Goal: Transaction & Acquisition: Purchase product/service

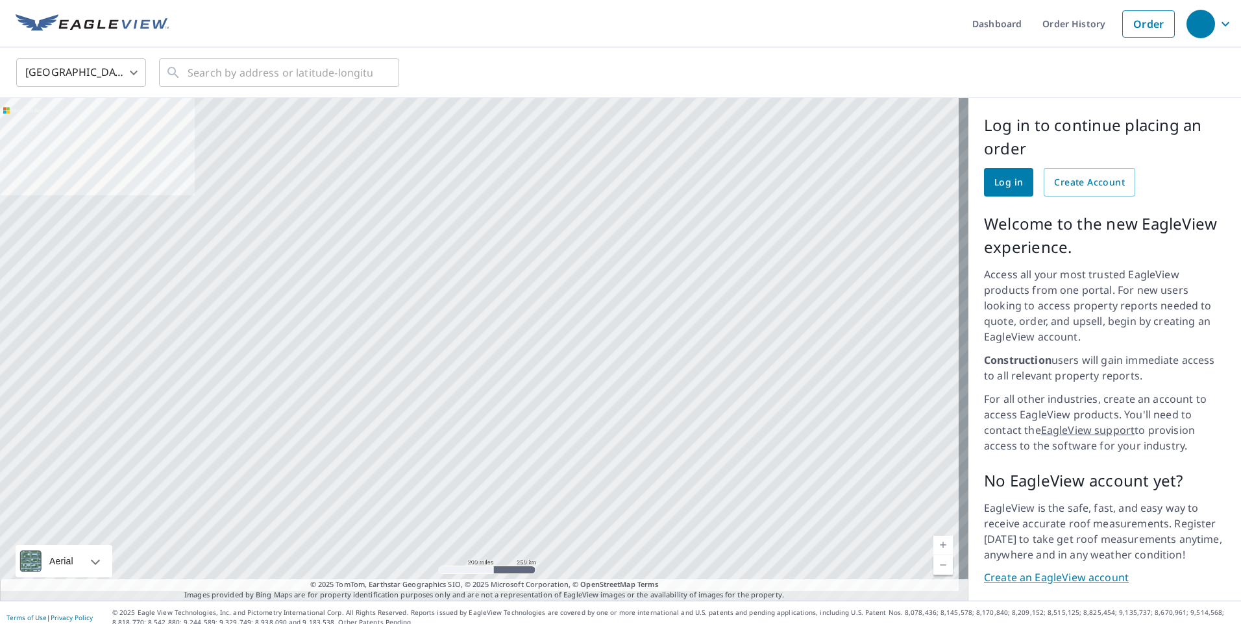
click at [1007, 184] on span "Log in" at bounding box center [1008, 183] width 29 height 16
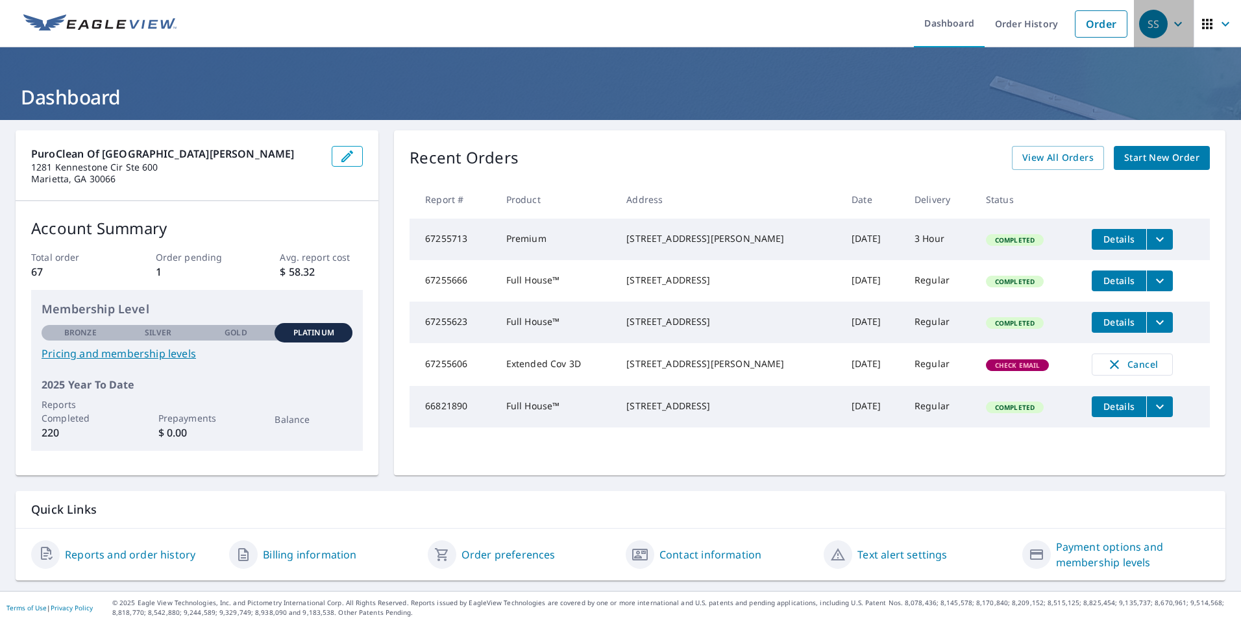
click at [1170, 26] on icon "button" at bounding box center [1178, 24] width 16 height 16
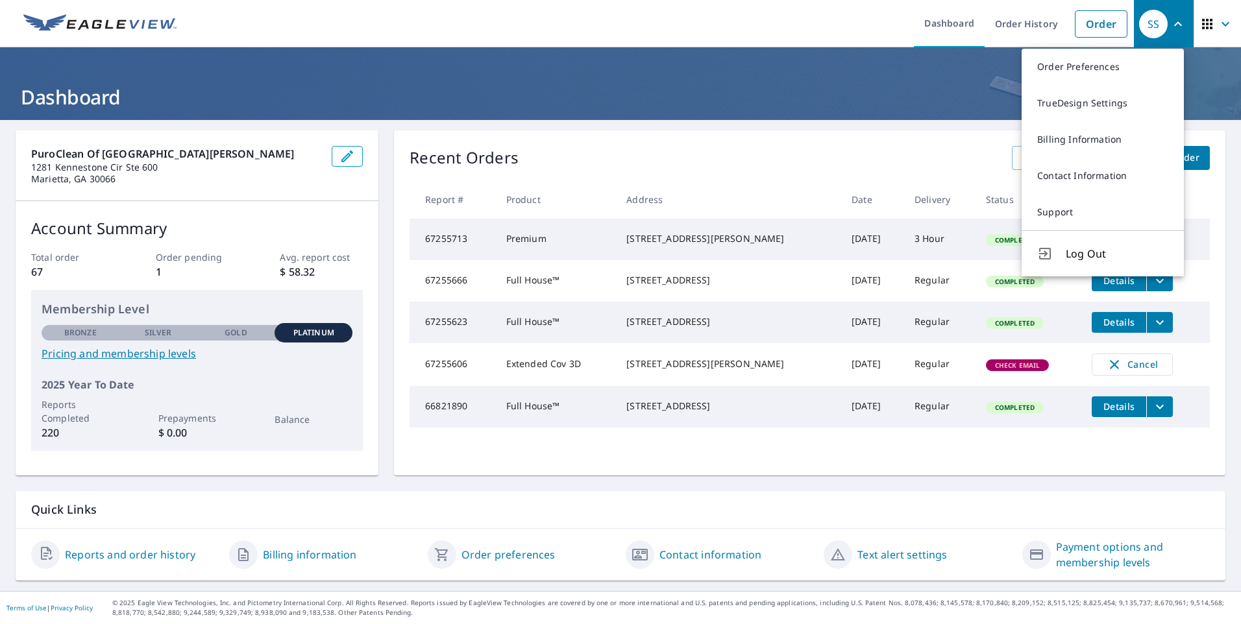
click at [1170, 26] on icon "button" at bounding box center [1178, 24] width 16 height 16
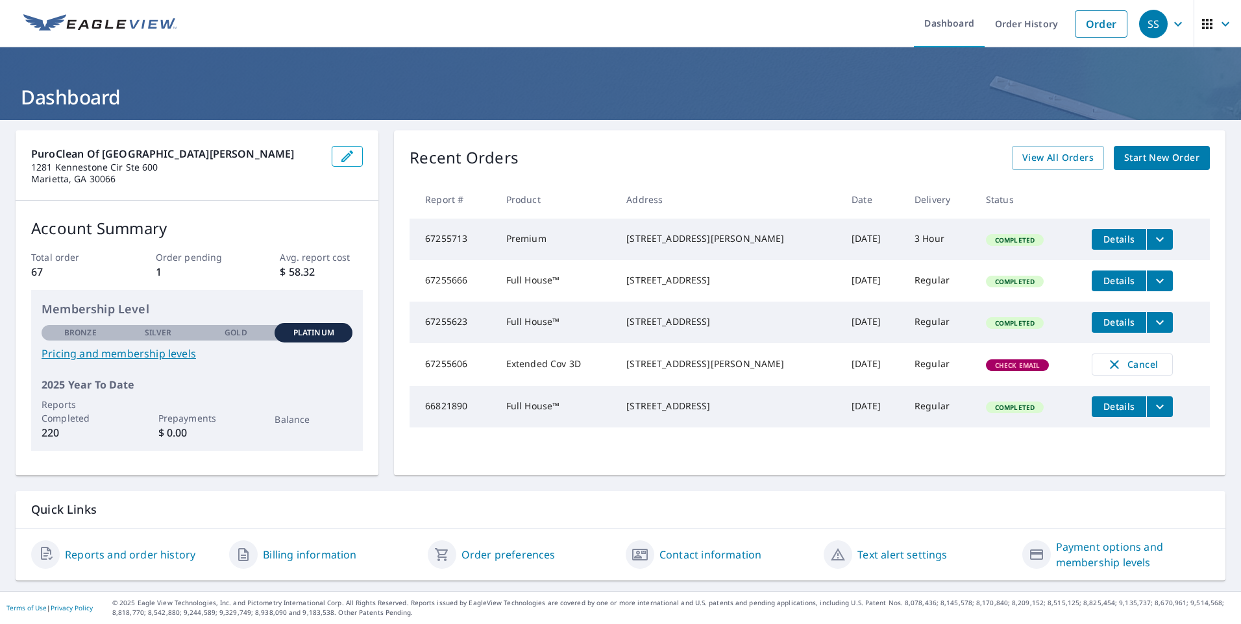
click at [1218, 25] on icon "button" at bounding box center [1226, 24] width 16 height 16
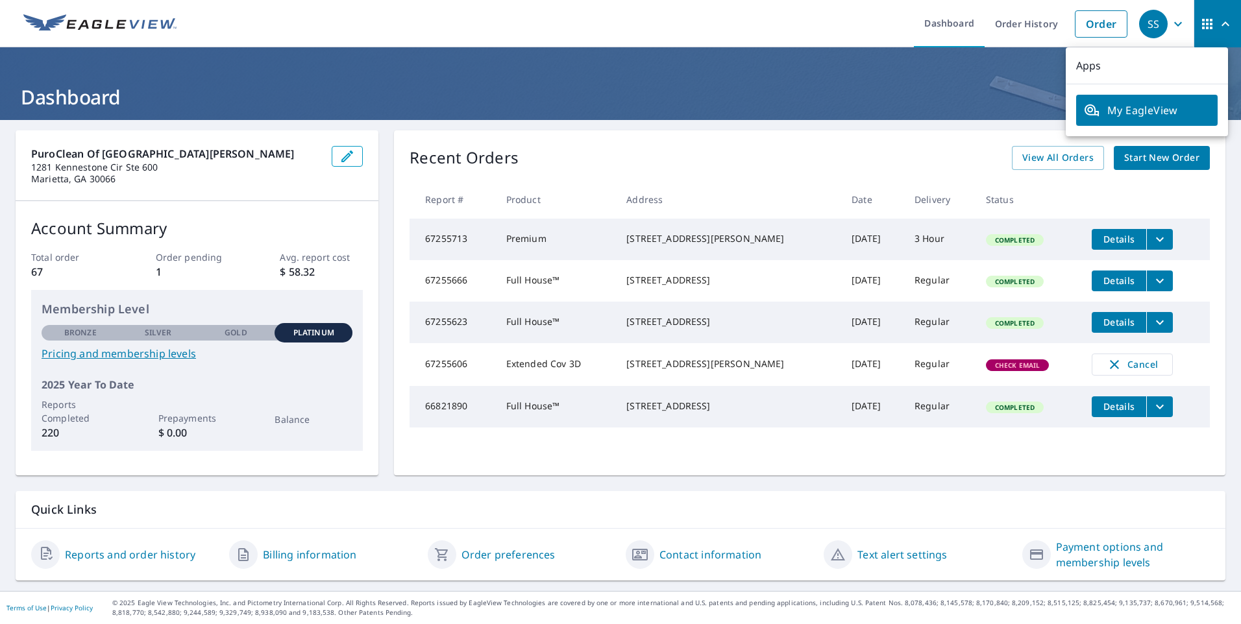
click at [1168, 114] on span "My EagleView" at bounding box center [1147, 111] width 126 height 16
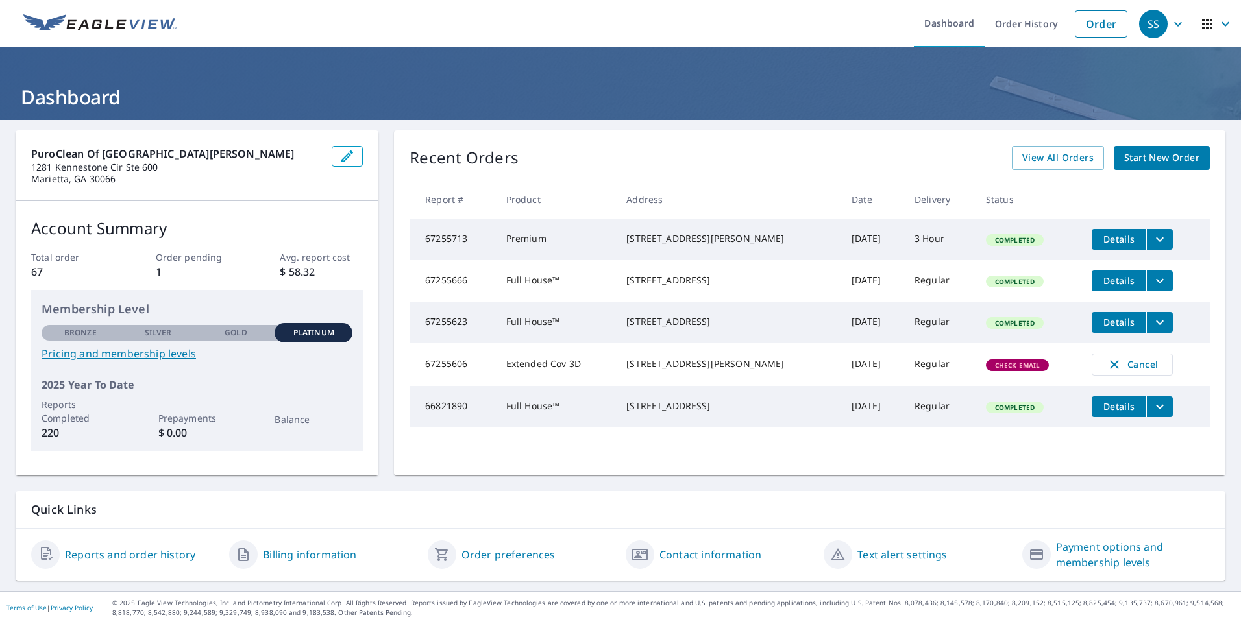
click at [1151, 155] on span "Start New Order" at bounding box center [1161, 158] width 75 height 16
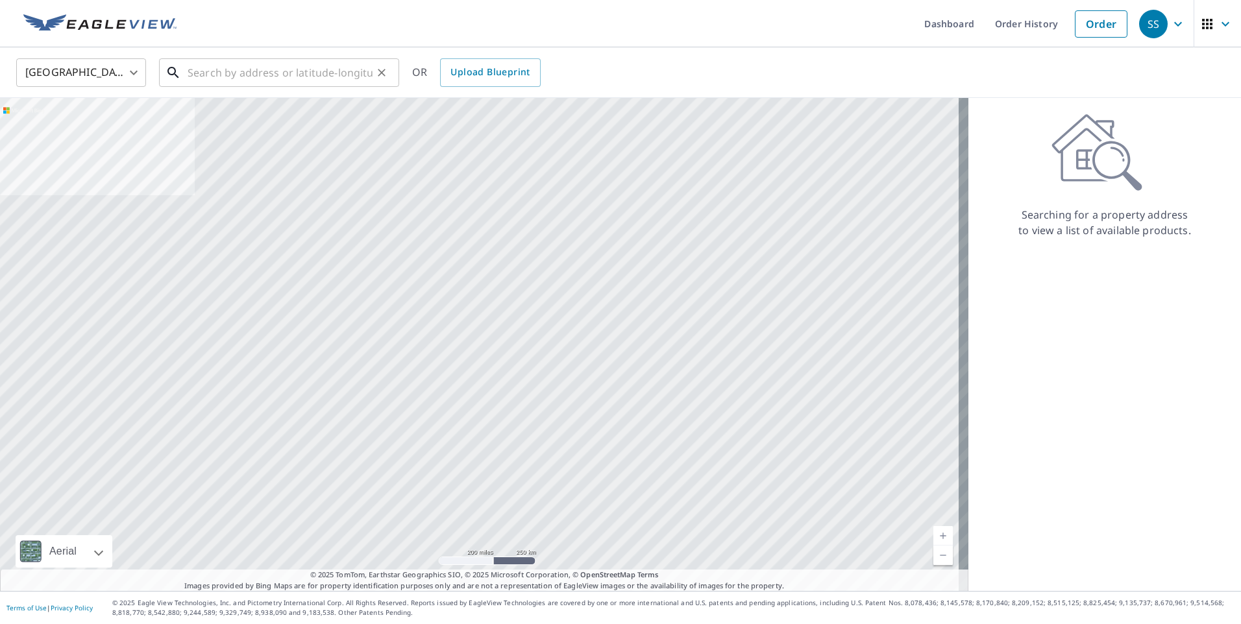
click at [319, 81] on input "text" at bounding box center [280, 73] width 185 height 36
click at [295, 70] on input "text" at bounding box center [280, 73] width 185 height 36
paste input "[STREET_ADDRESS][PERSON_NAME][PERSON_NAME]"
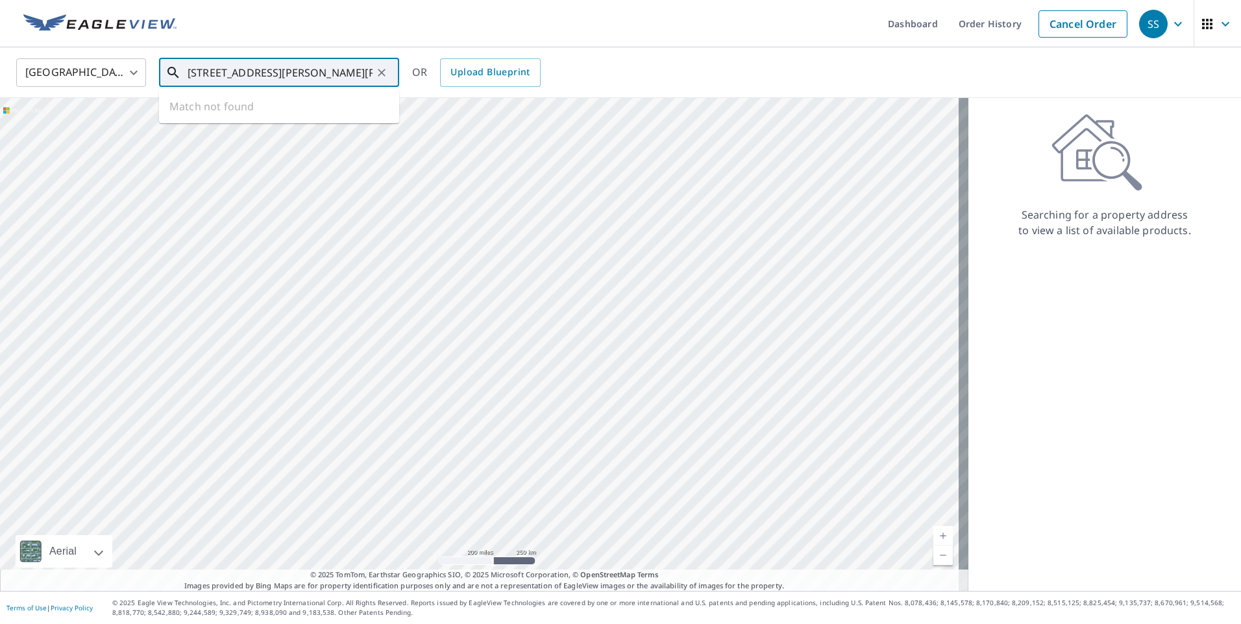
scroll to position [0, 64]
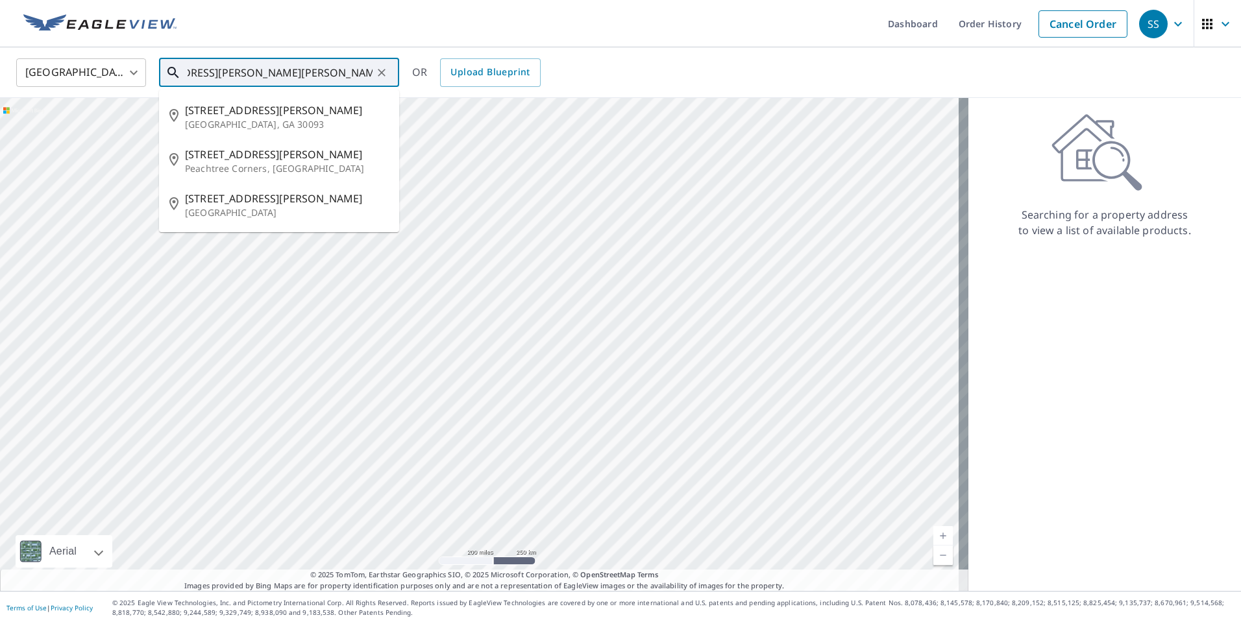
type input "[STREET_ADDRESS][PERSON_NAME][PERSON_NAME]"
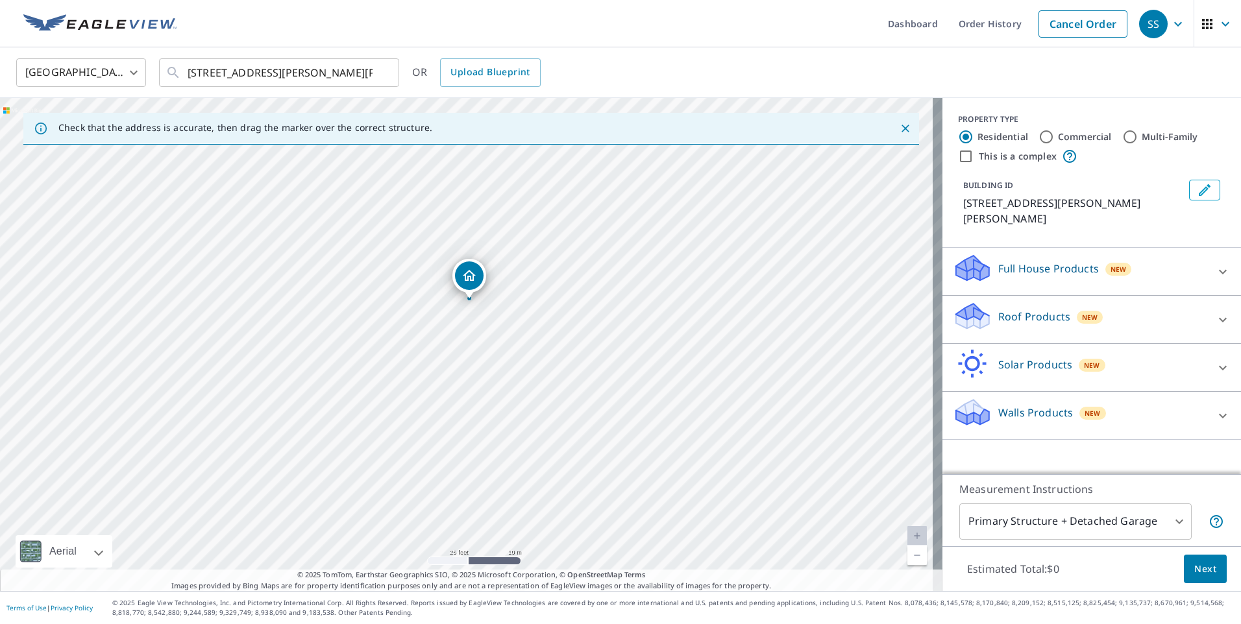
click at [1215, 271] on icon at bounding box center [1223, 272] width 16 height 16
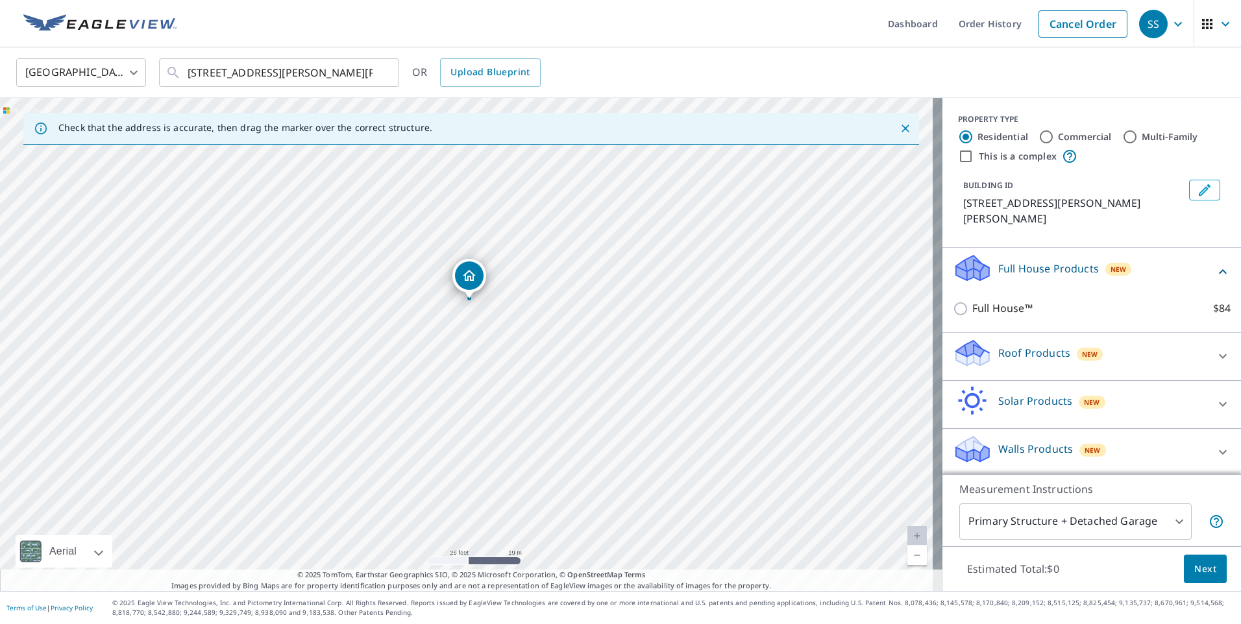
click at [1215, 271] on icon at bounding box center [1223, 272] width 16 height 16
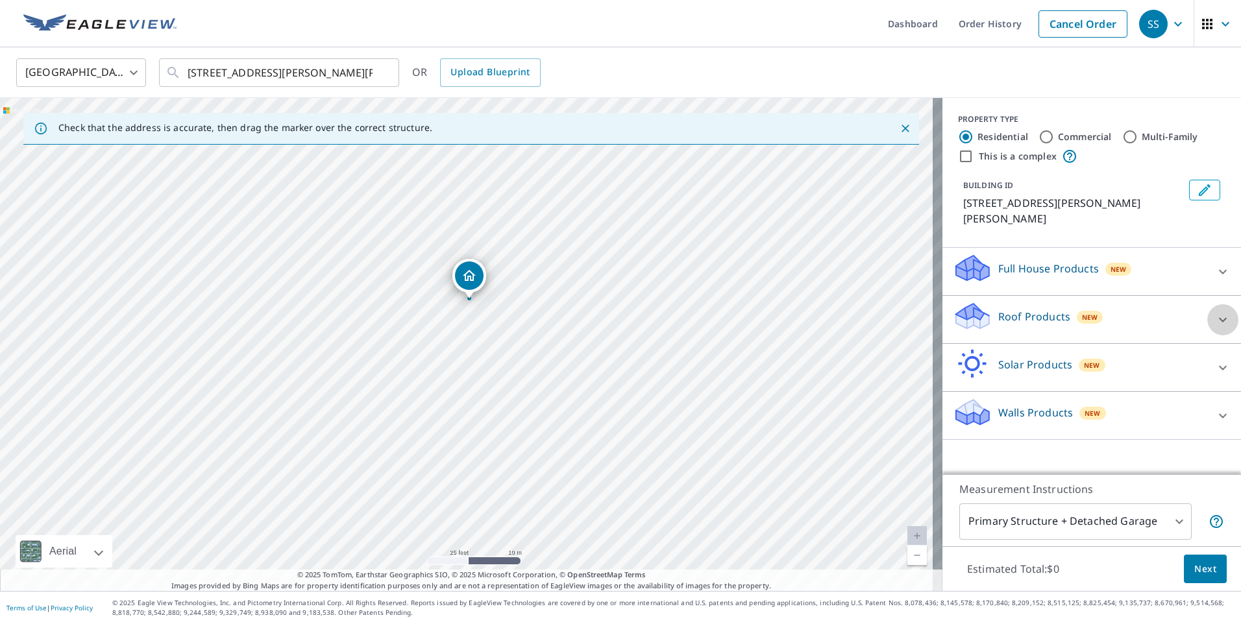
click at [1215, 314] on icon at bounding box center [1223, 320] width 16 height 16
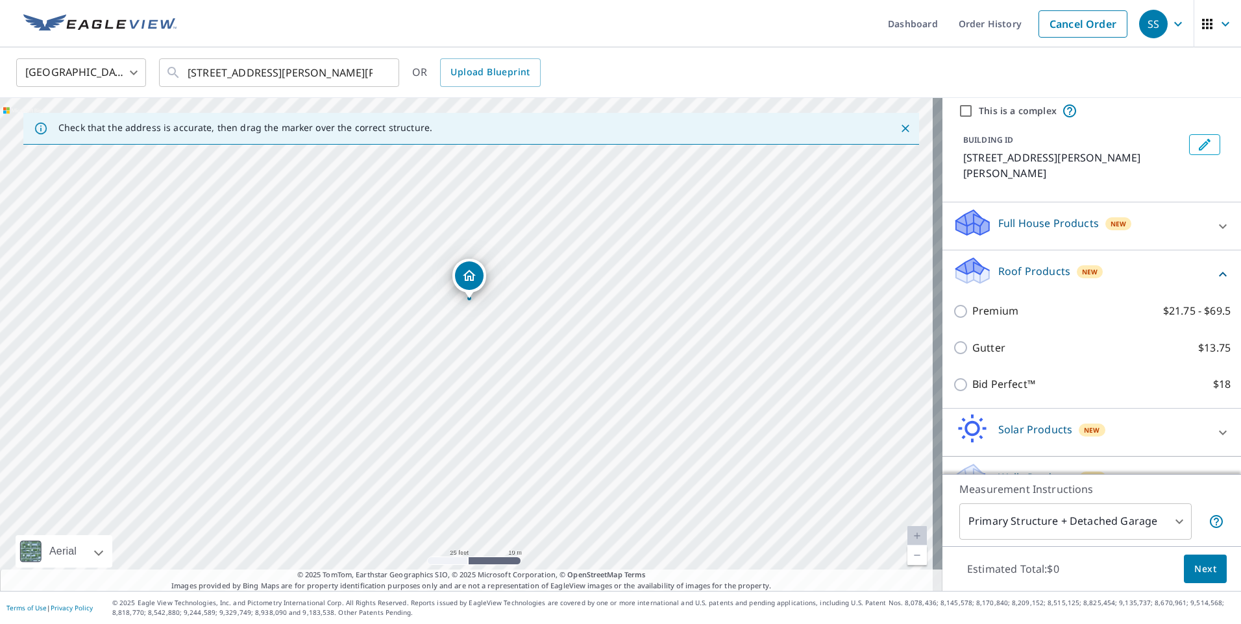
scroll to position [65, 0]
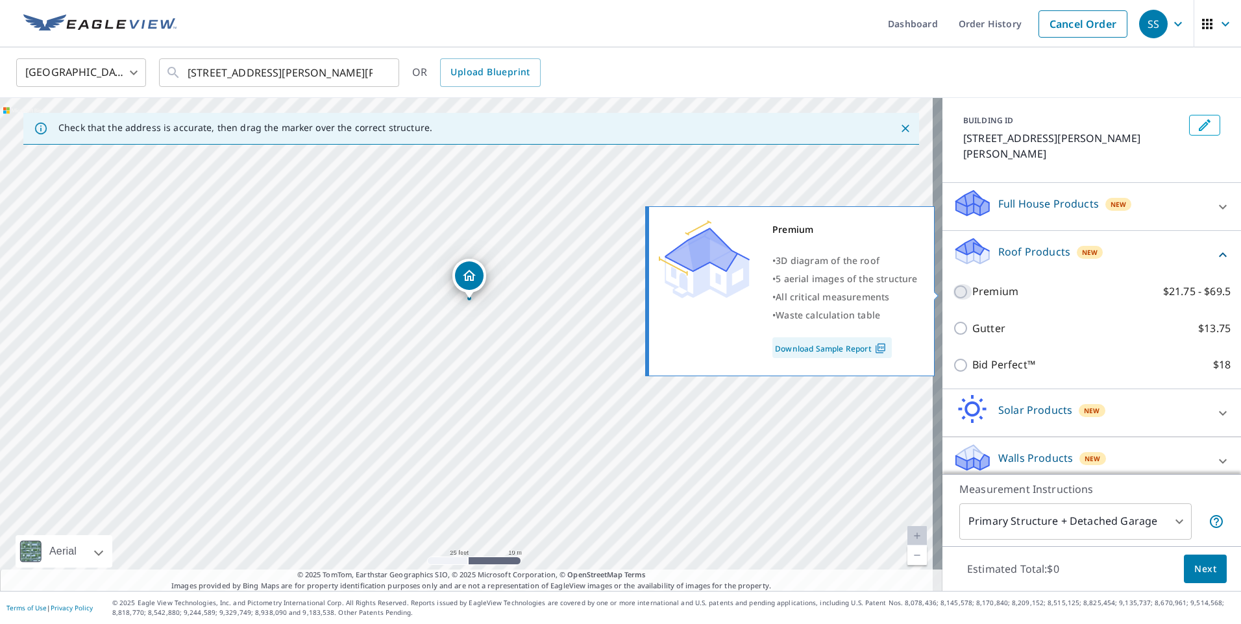
click at [953, 289] on input "Premium $21.75 - $69.5" at bounding box center [962, 292] width 19 height 16
checkbox input "true"
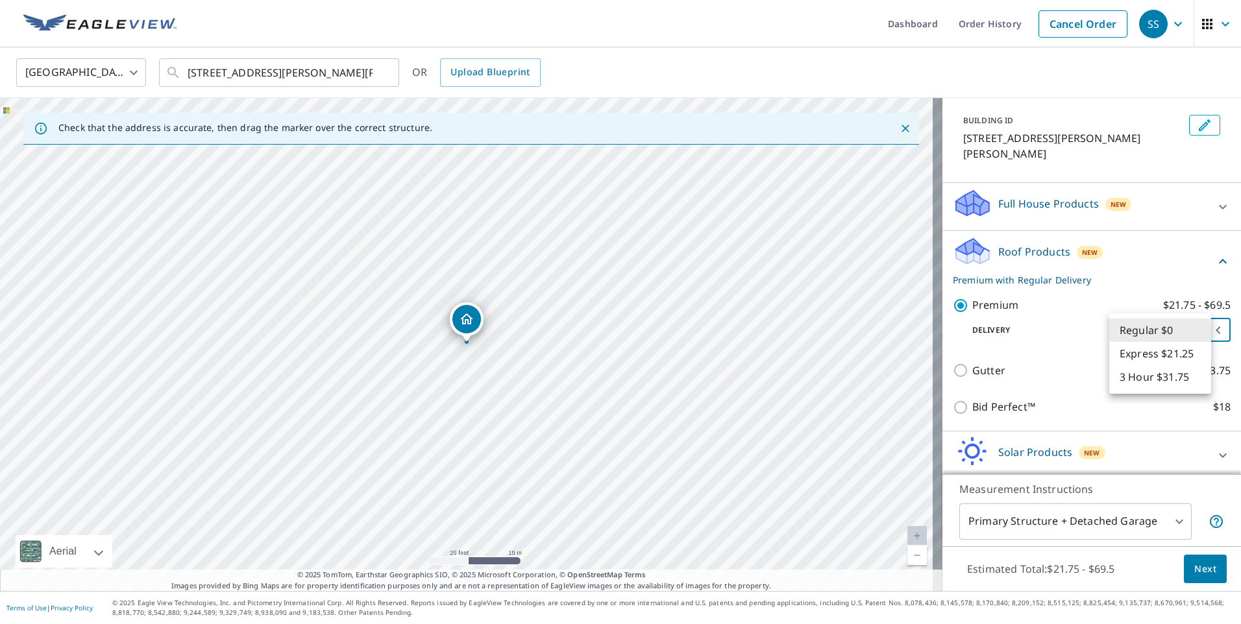
click at [1164, 333] on body "SS SS Dashboard Order History Cancel Order SS United States US ​ [STREET_ADDRES…" at bounding box center [620, 312] width 1241 height 624
click at [1164, 333] on li "Regular $0" at bounding box center [1160, 330] width 102 height 23
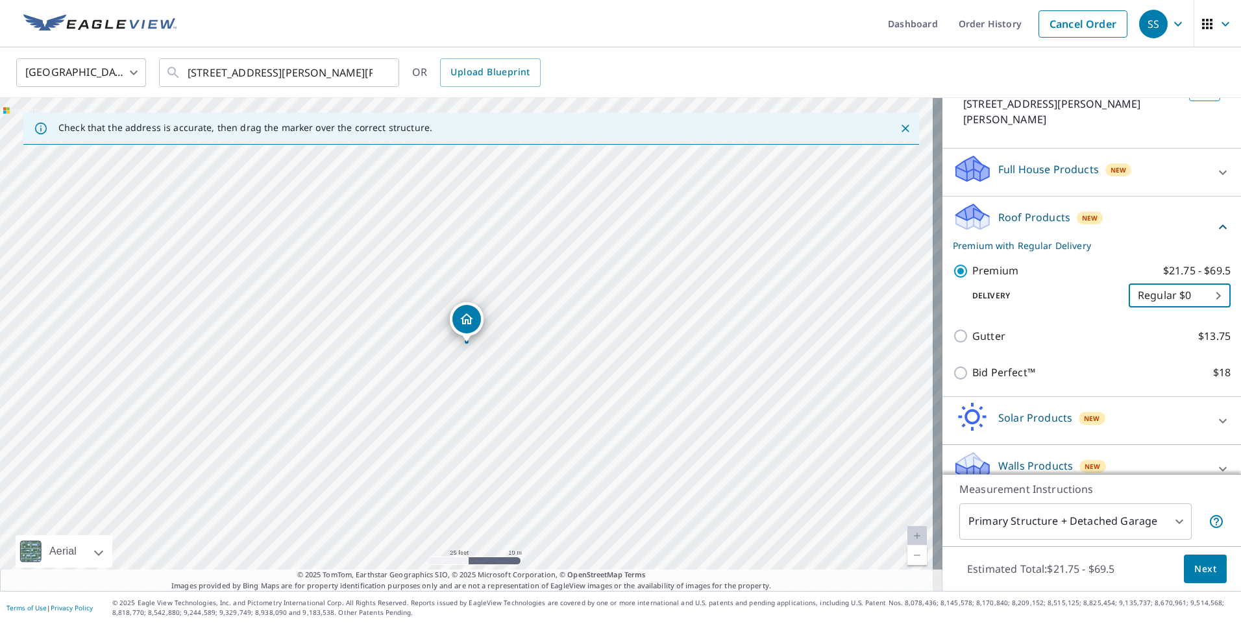
scroll to position [118, 0]
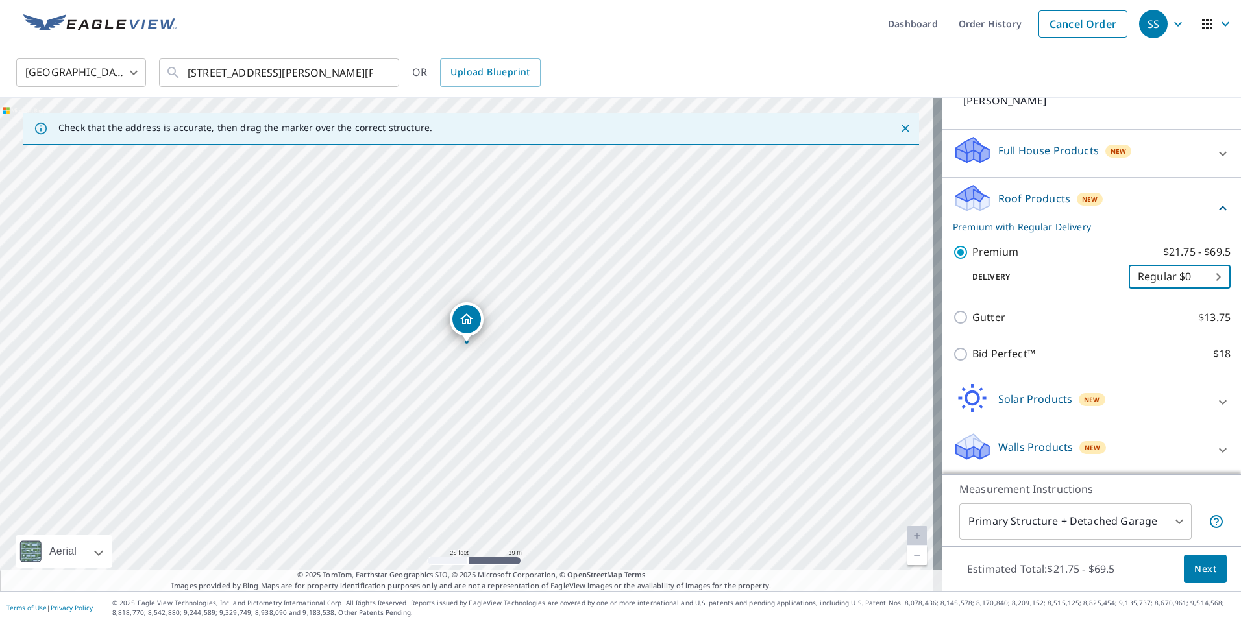
click at [1169, 519] on body "SS SS Dashboard Order History Cancel Order SS United States US ​ [STREET_ADDRES…" at bounding box center [620, 312] width 1241 height 624
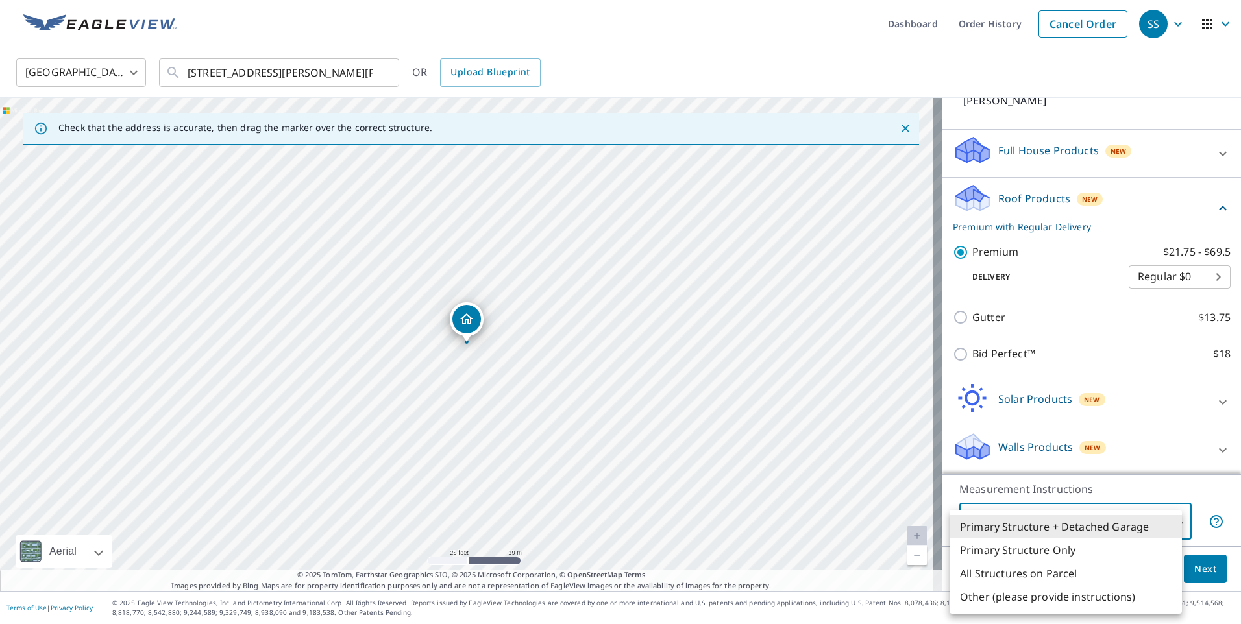
click at [1155, 521] on li "Primary Structure + Detached Garage" at bounding box center [1065, 526] width 232 height 23
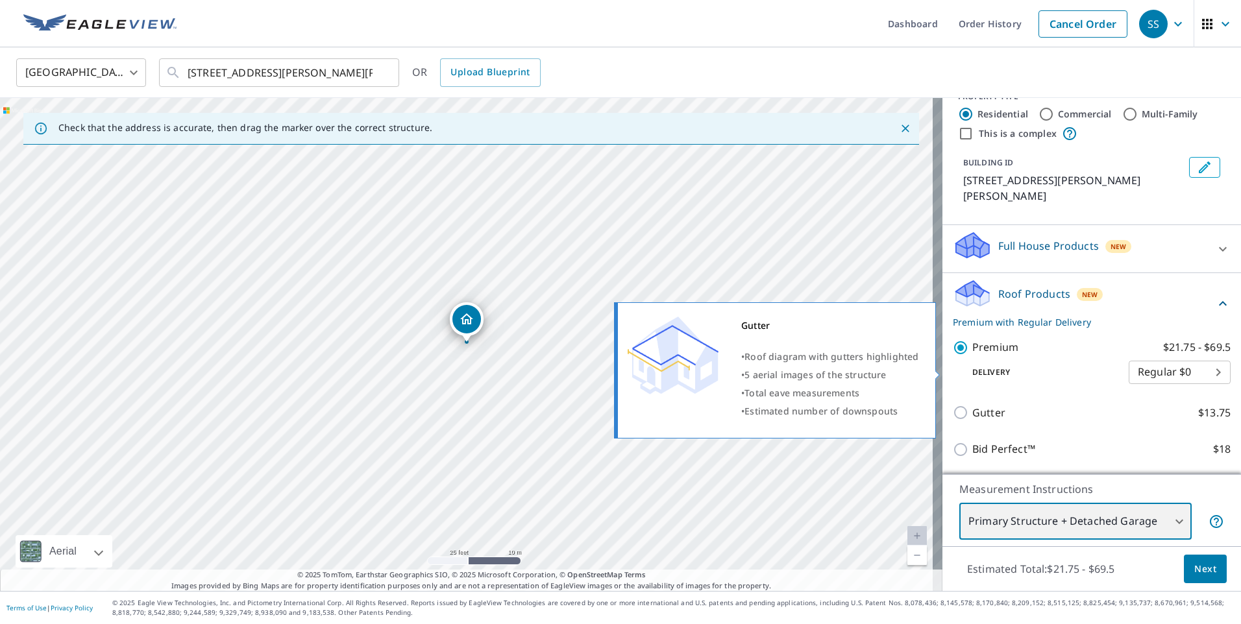
scroll to position [0, 0]
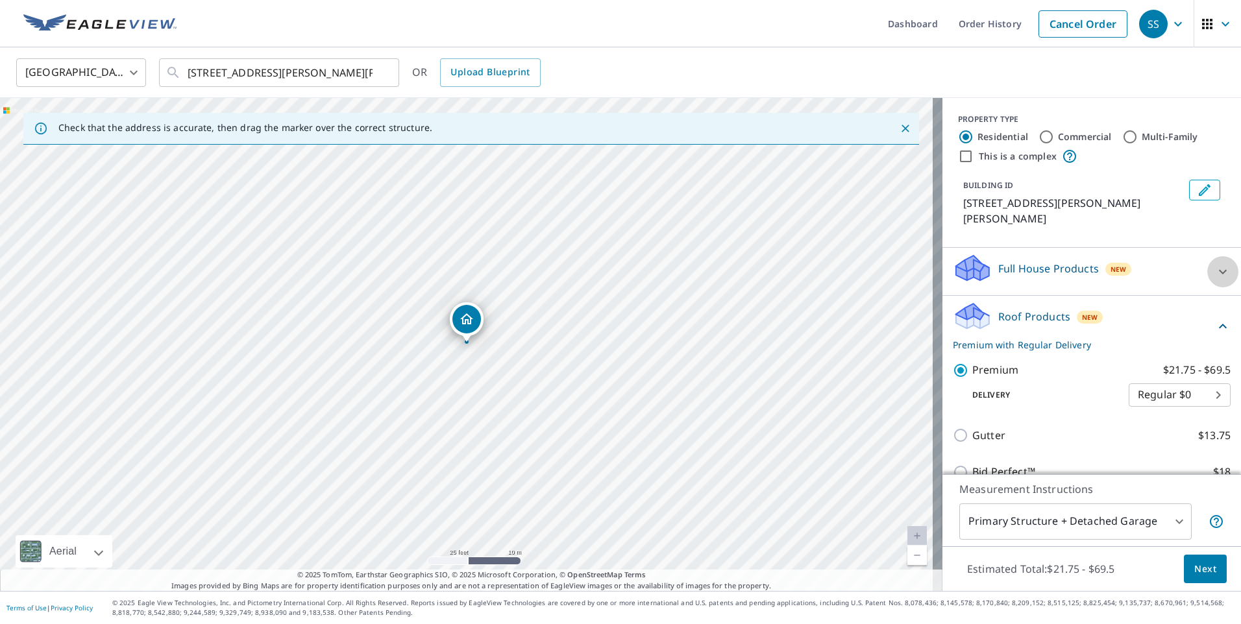
click at [1215, 267] on icon at bounding box center [1223, 272] width 16 height 16
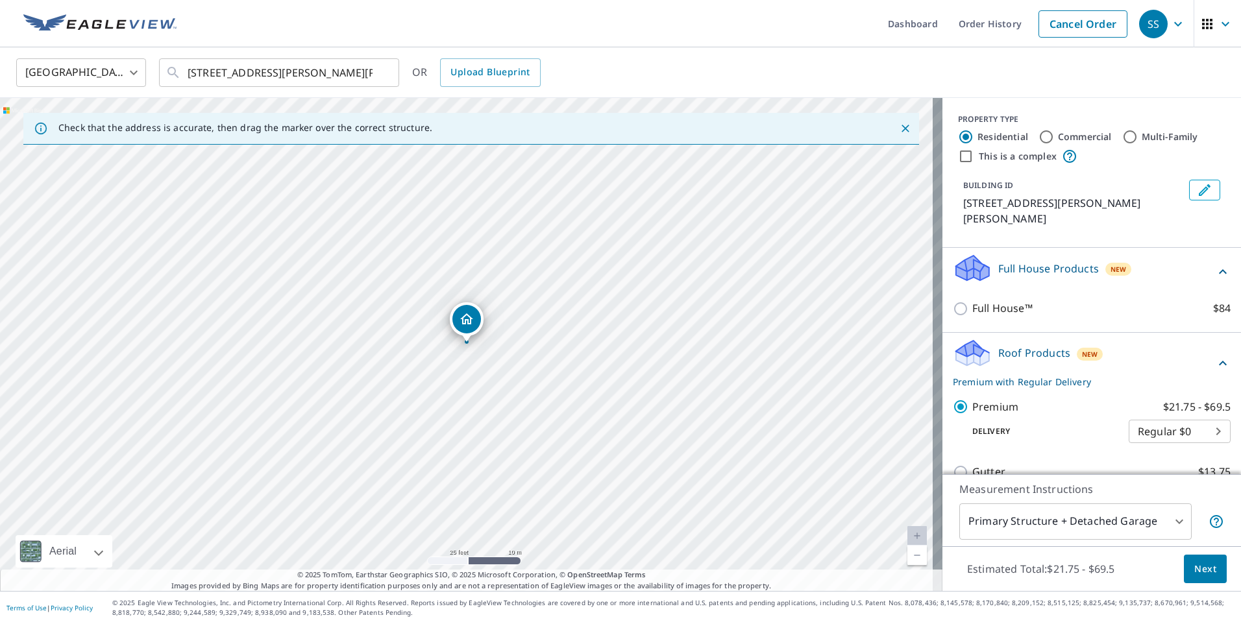
click at [1215, 270] on icon at bounding box center [1223, 272] width 16 height 16
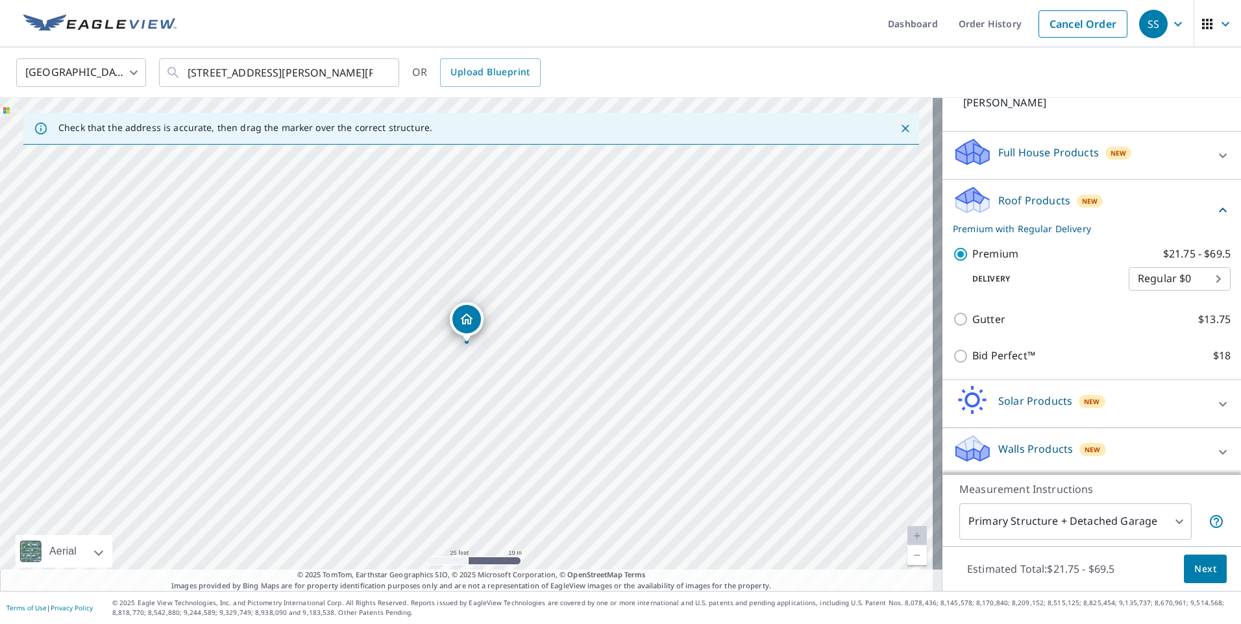
scroll to position [118, 0]
click at [1095, 397] on div "Solar Products New" at bounding box center [1080, 402] width 254 height 37
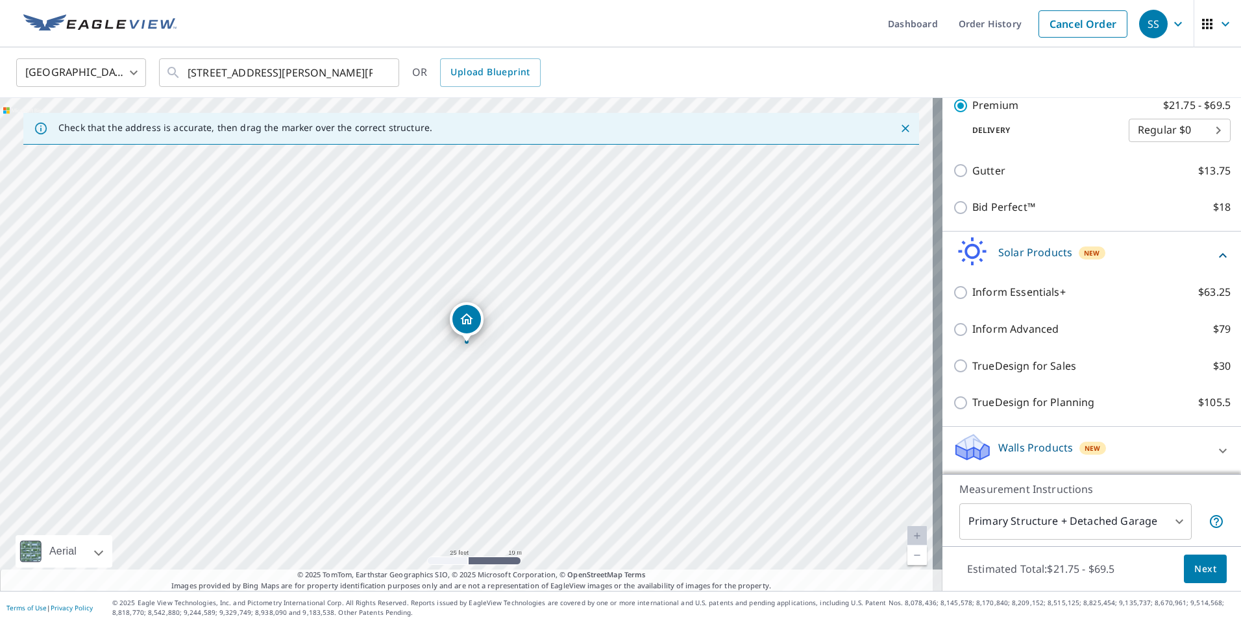
scroll to position [265, 0]
click at [1102, 454] on div "Walls Products New" at bounding box center [1080, 450] width 254 height 37
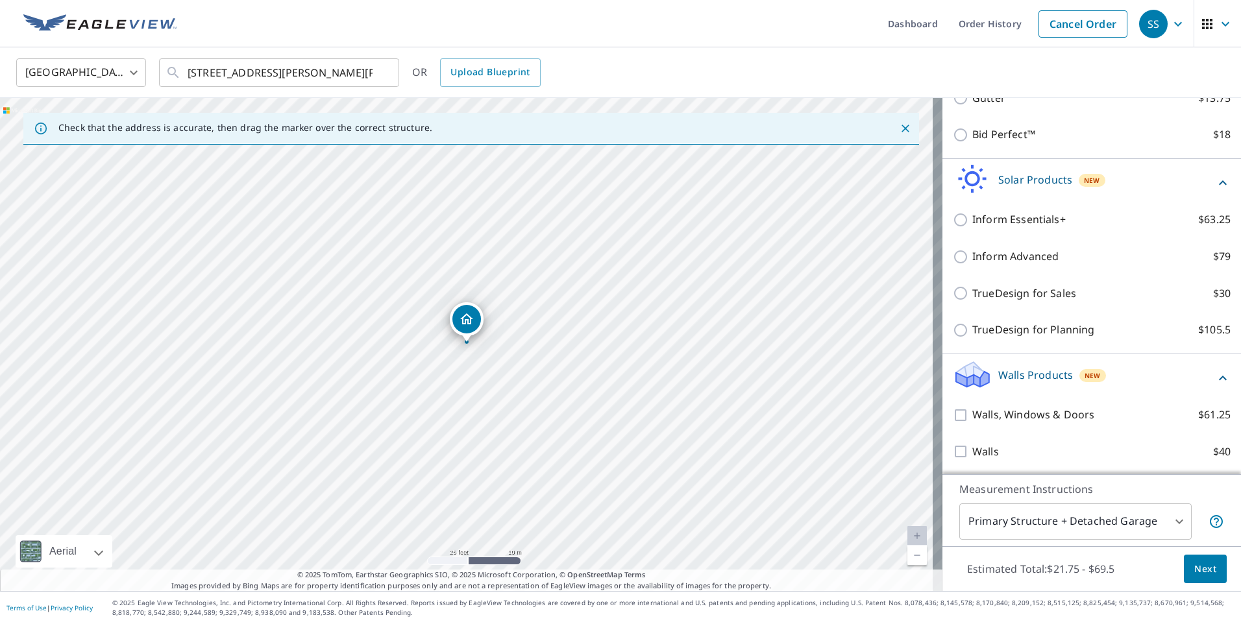
scroll to position [339, 0]
click at [1194, 570] on span "Next" at bounding box center [1205, 569] width 22 height 16
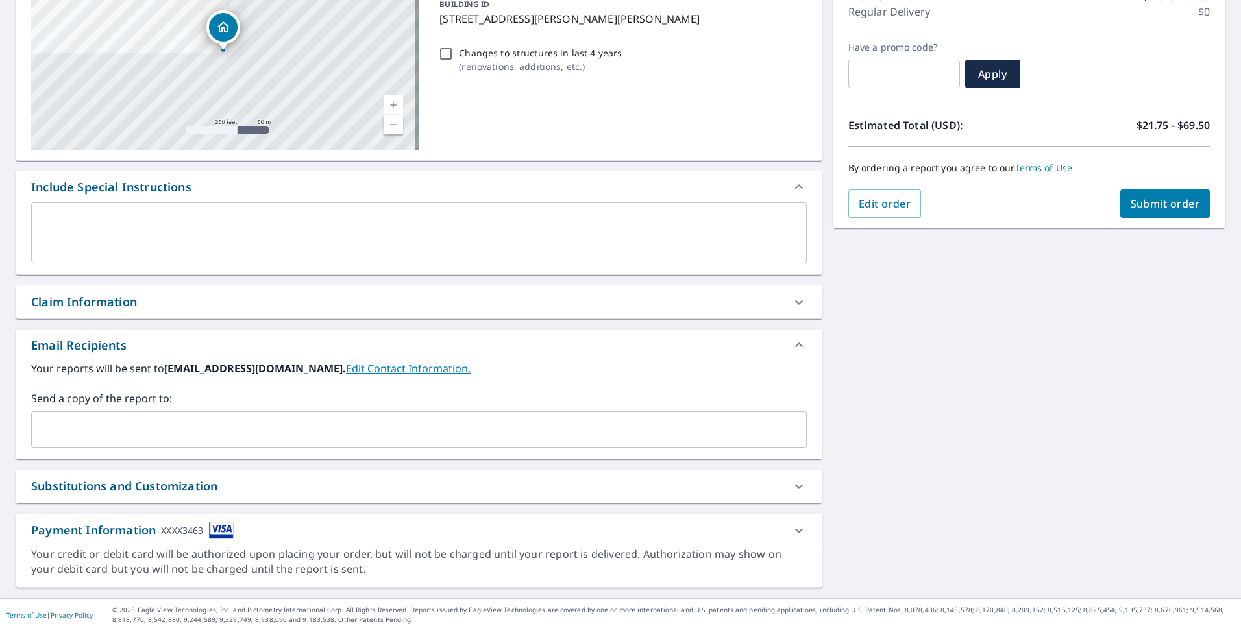
scroll to position [193, 0]
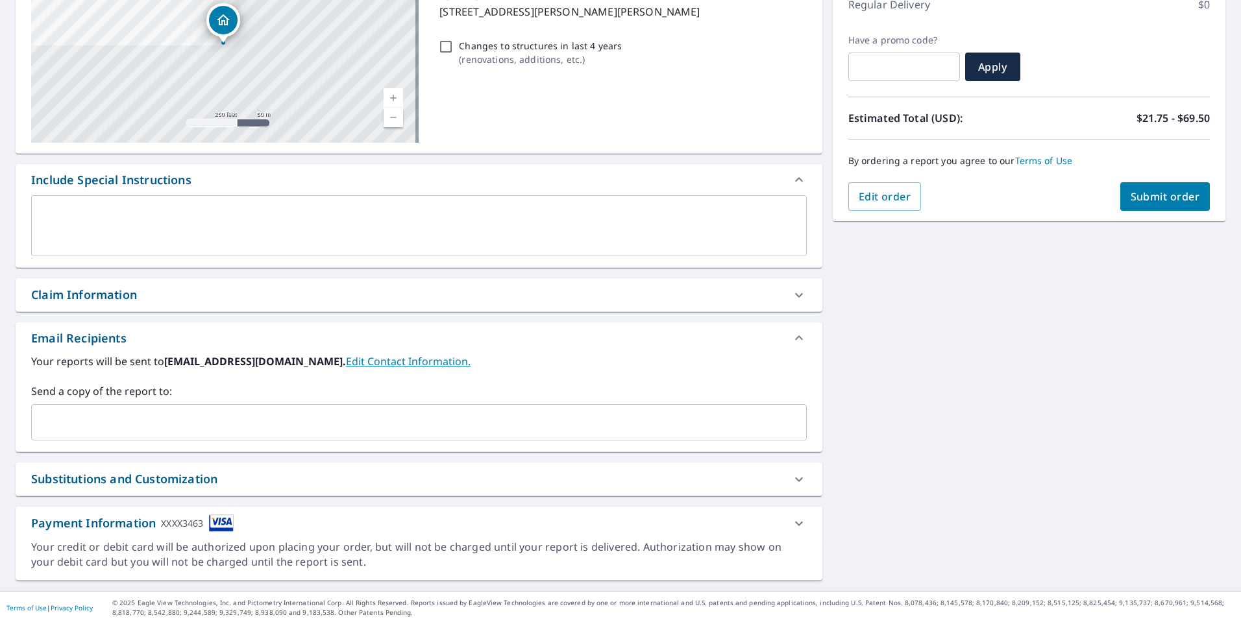
click at [94, 424] on input "text" at bounding box center [409, 422] width 744 height 25
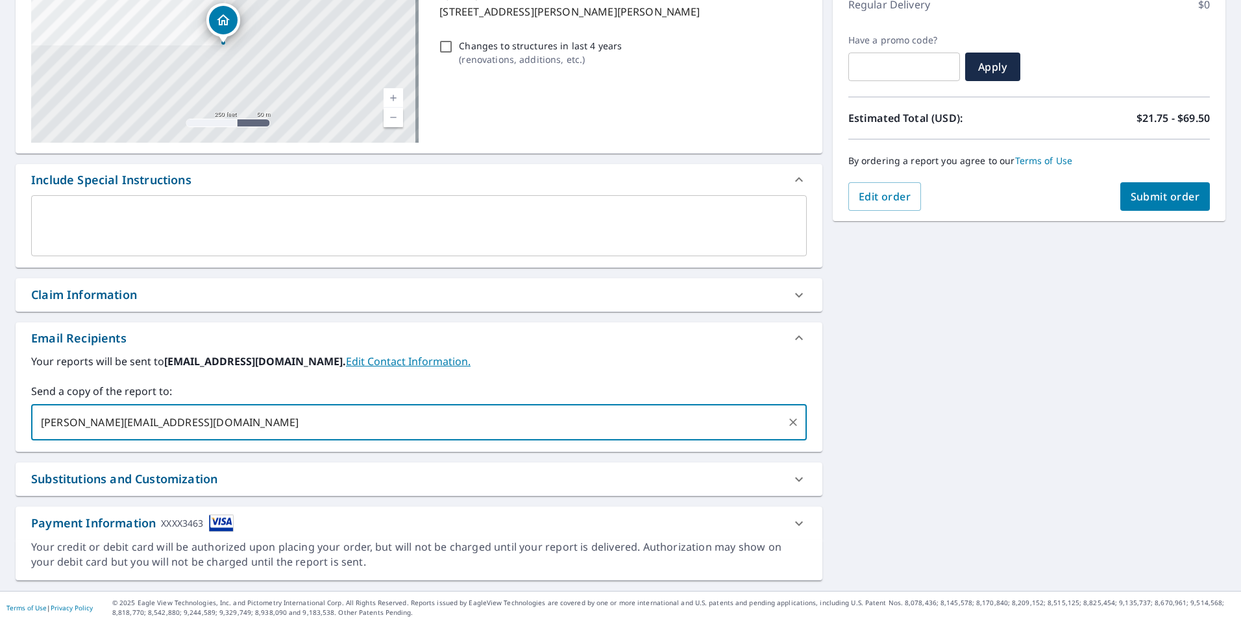
type input "[PERSON_NAME][EMAIL_ADDRESS][DOMAIN_NAME]"
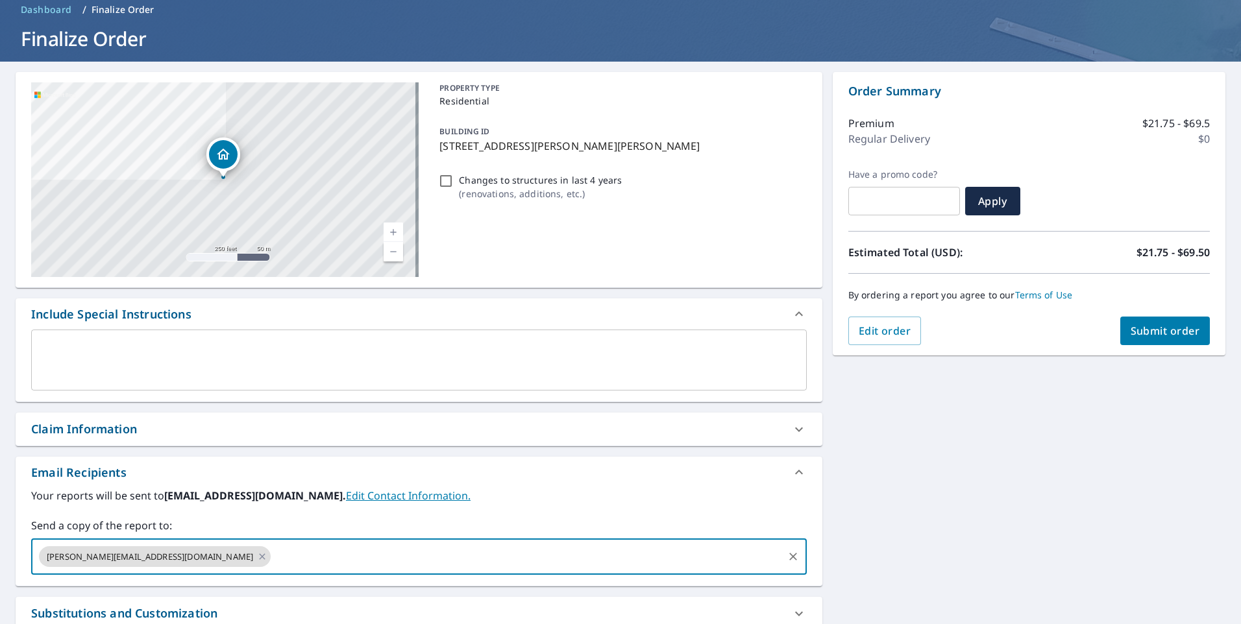
scroll to position [0, 0]
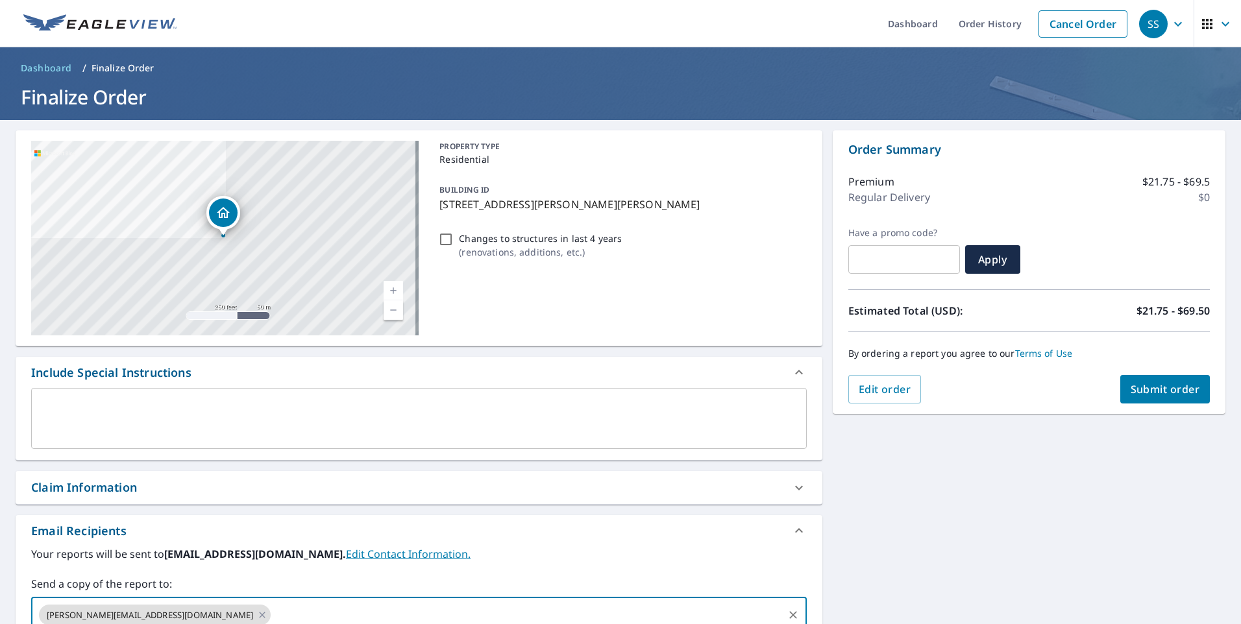
click at [1155, 389] on span "Submit order" at bounding box center [1165, 389] width 69 height 14
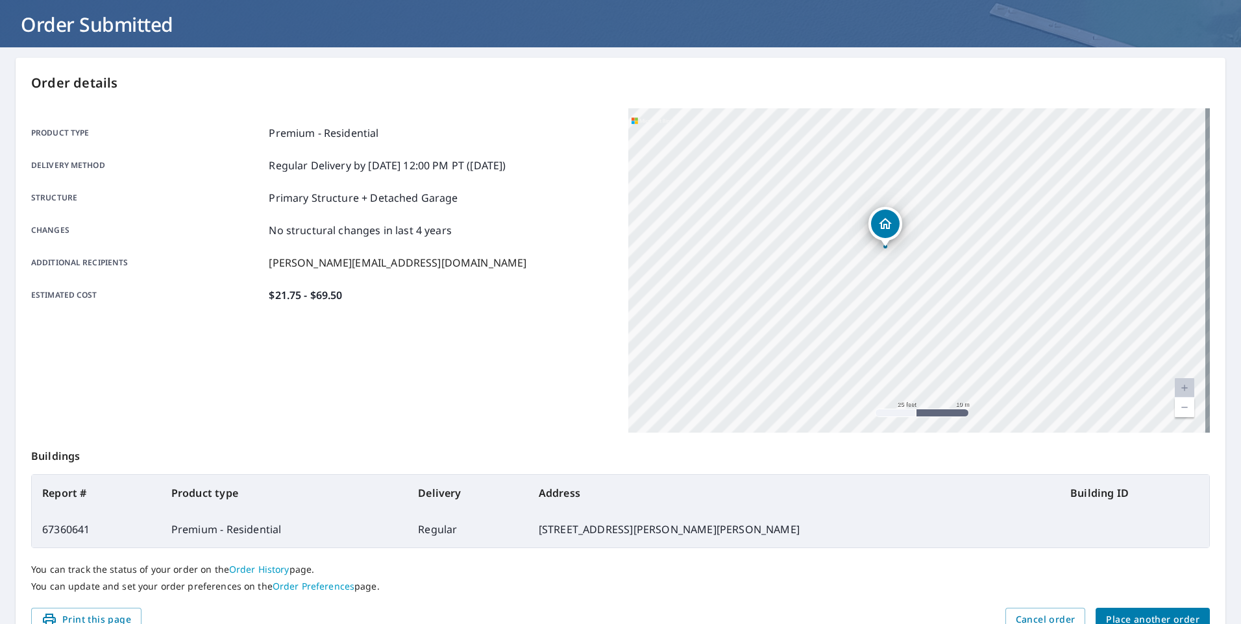
scroll to position [140, 0]
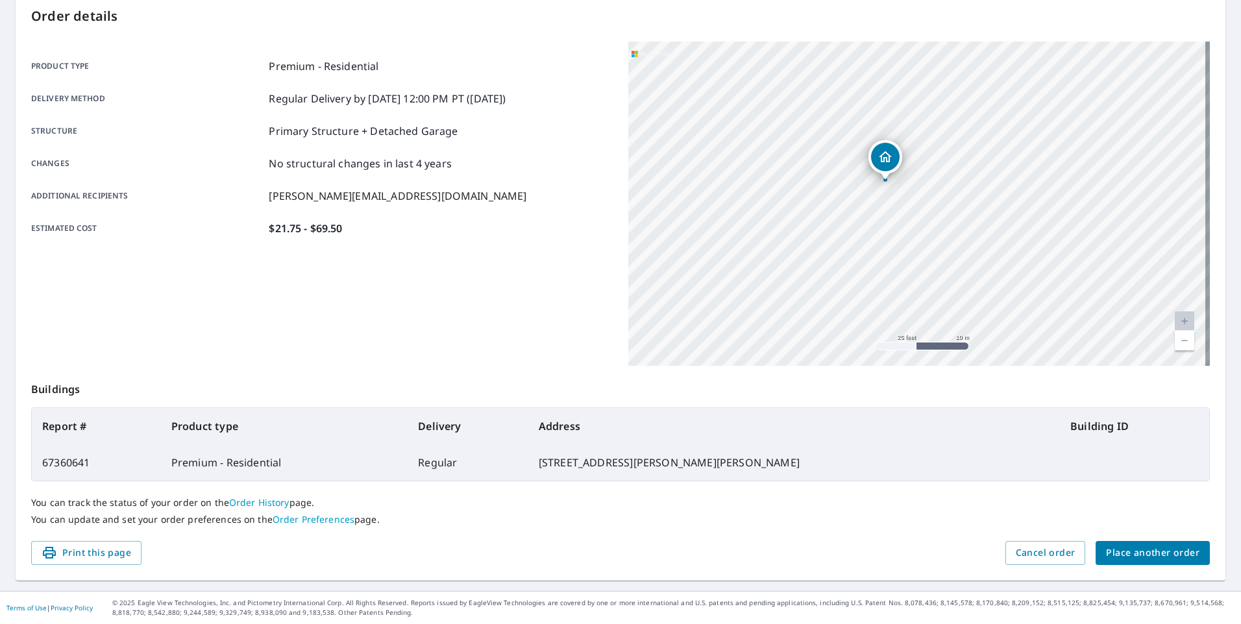
click at [260, 503] on link "Order History" at bounding box center [259, 502] width 60 height 12
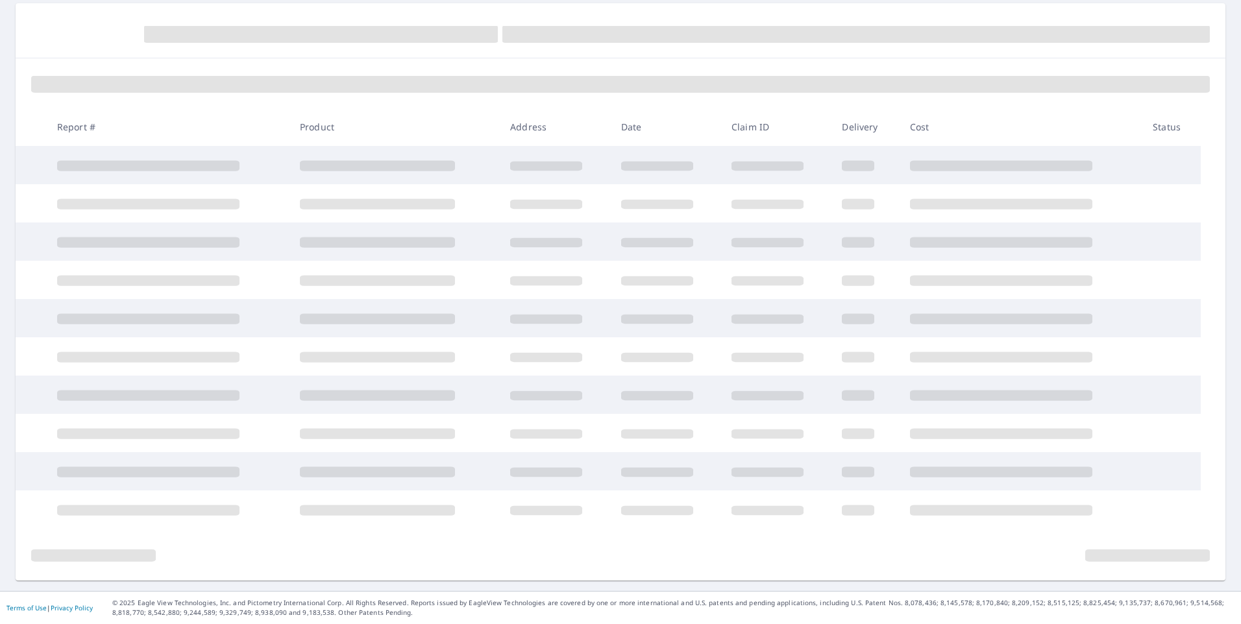
scroll to position [127, 0]
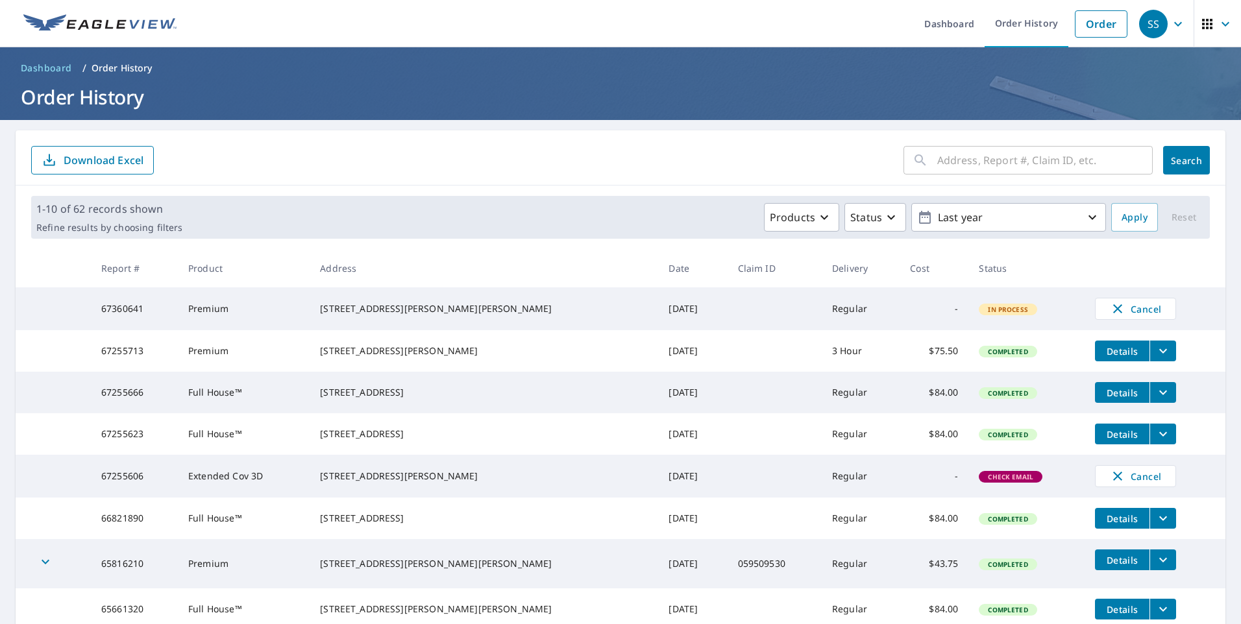
click at [1171, 27] on icon "button" at bounding box center [1178, 24] width 16 height 16
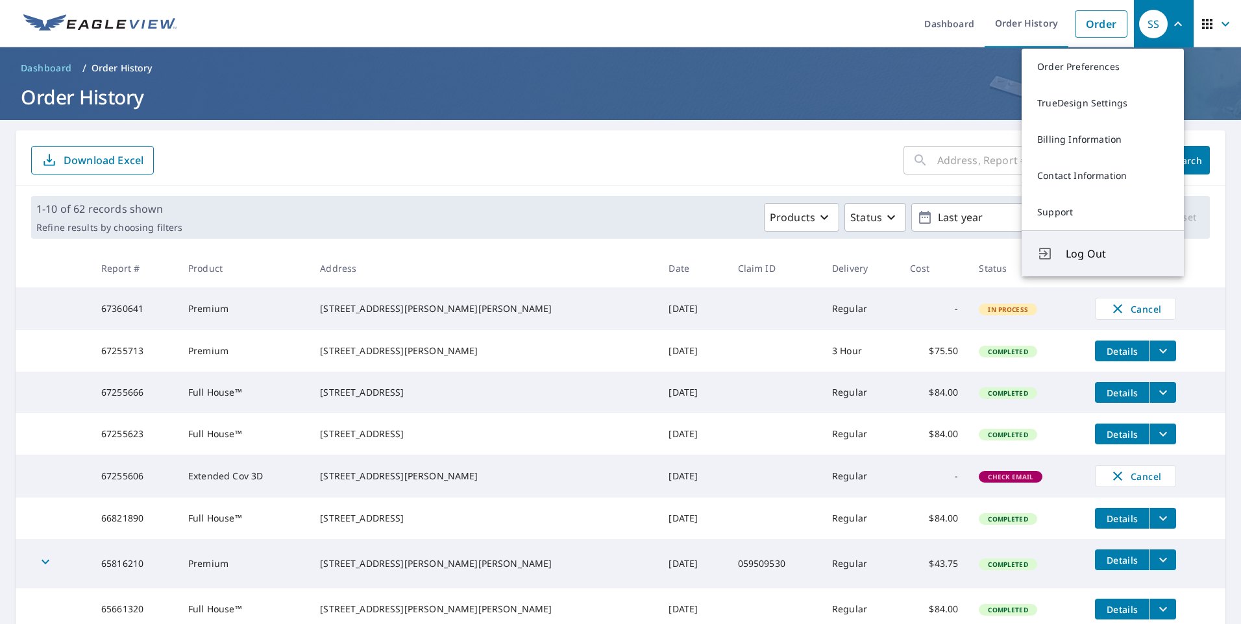
click at [1102, 260] on span "Log Out" at bounding box center [1117, 254] width 103 height 16
